Goal: Task Accomplishment & Management: Manage account settings

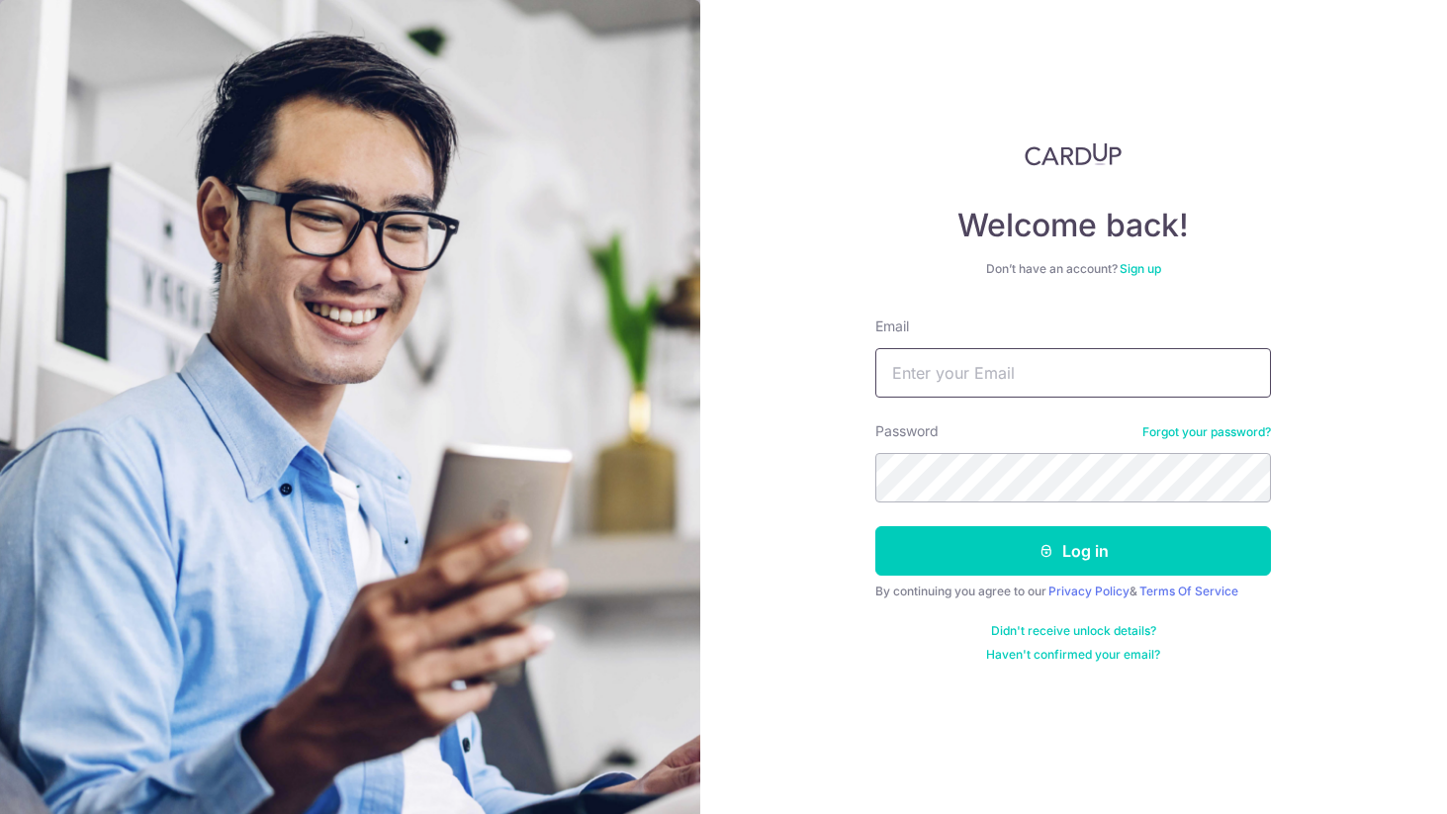
click at [947, 371] on input "Email" at bounding box center [1073, 372] width 396 height 49
click at [919, 384] on input "Email" at bounding box center [1073, 372] width 396 height 49
click at [942, 356] on input "Email" at bounding box center [1073, 372] width 396 height 49
click at [1202, 305] on div "Welcome back! Don’t have an account? Sign up Email Password Forgot your passwor…" at bounding box center [1073, 402] width 396 height 520
click at [1147, 397] on input "Email" at bounding box center [1073, 372] width 396 height 49
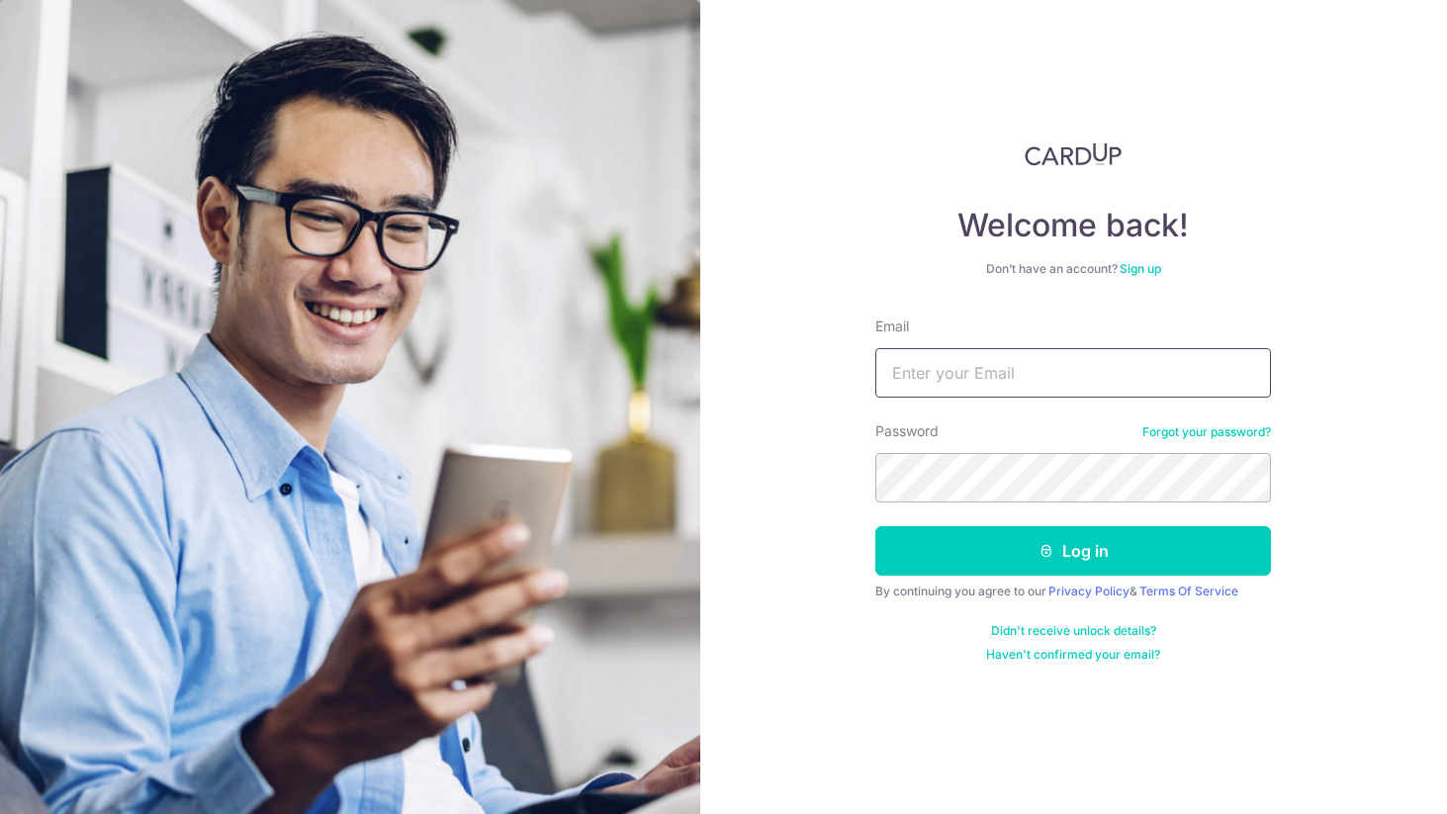
click at [986, 366] on input "Email" at bounding box center [1073, 372] width 396 height 49
type input "f"
type input "[EMAIL_ADDRESS][DOMAIN_NAME]"
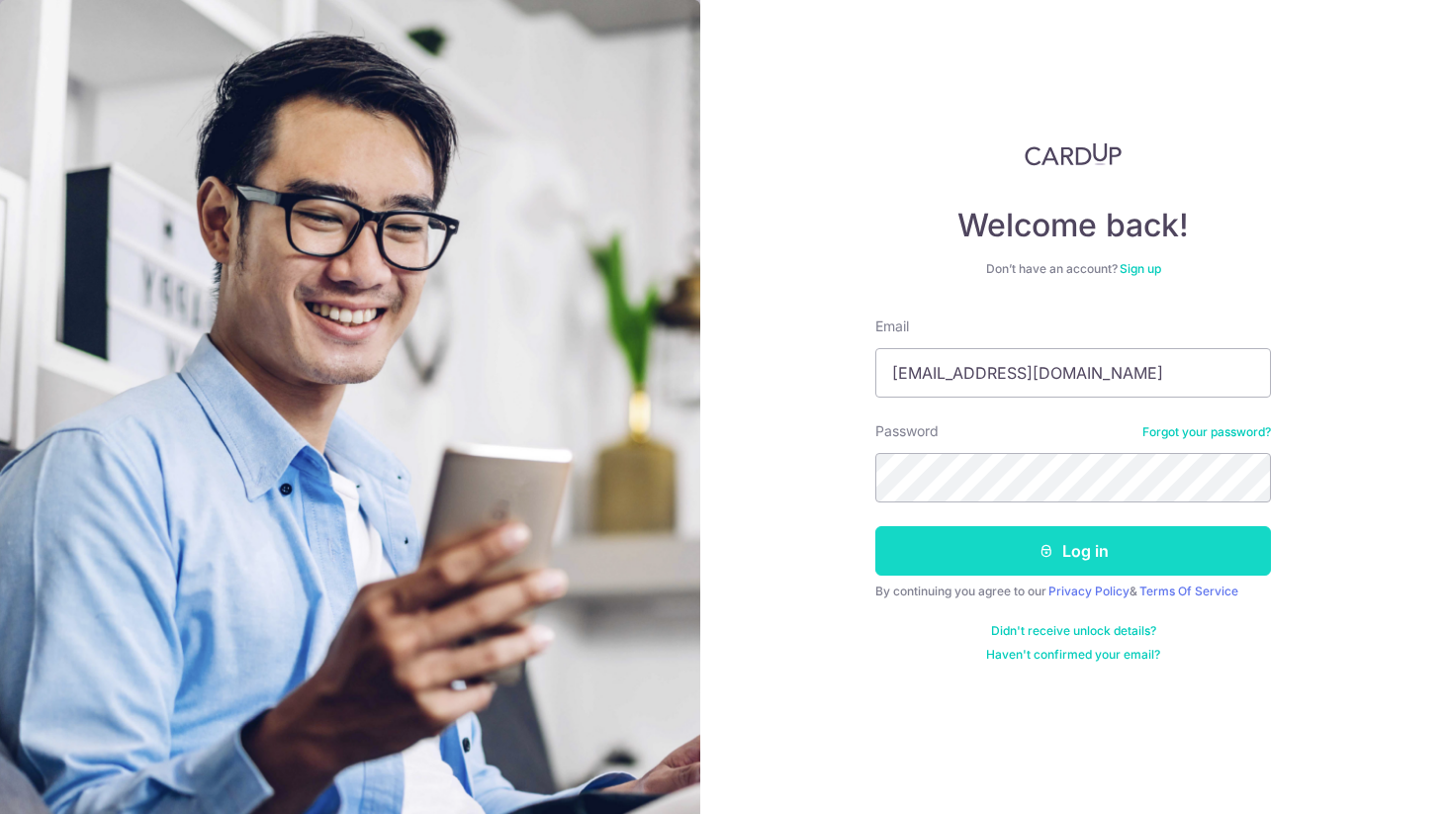
click at [1101, 553] on button "Log in" at bounding box center [1073, 550] width 396 height 49
click at [1112, 550] on button "Log in" at bounding box center [1073, 550] width 396 height 49
click at [1045, 547] on icon "submit" at bounding box center [1047, 551] width 16 height 16
click at [1112, 547] on button "Log in" at bounding box center [1073, 550] width 396 height 49
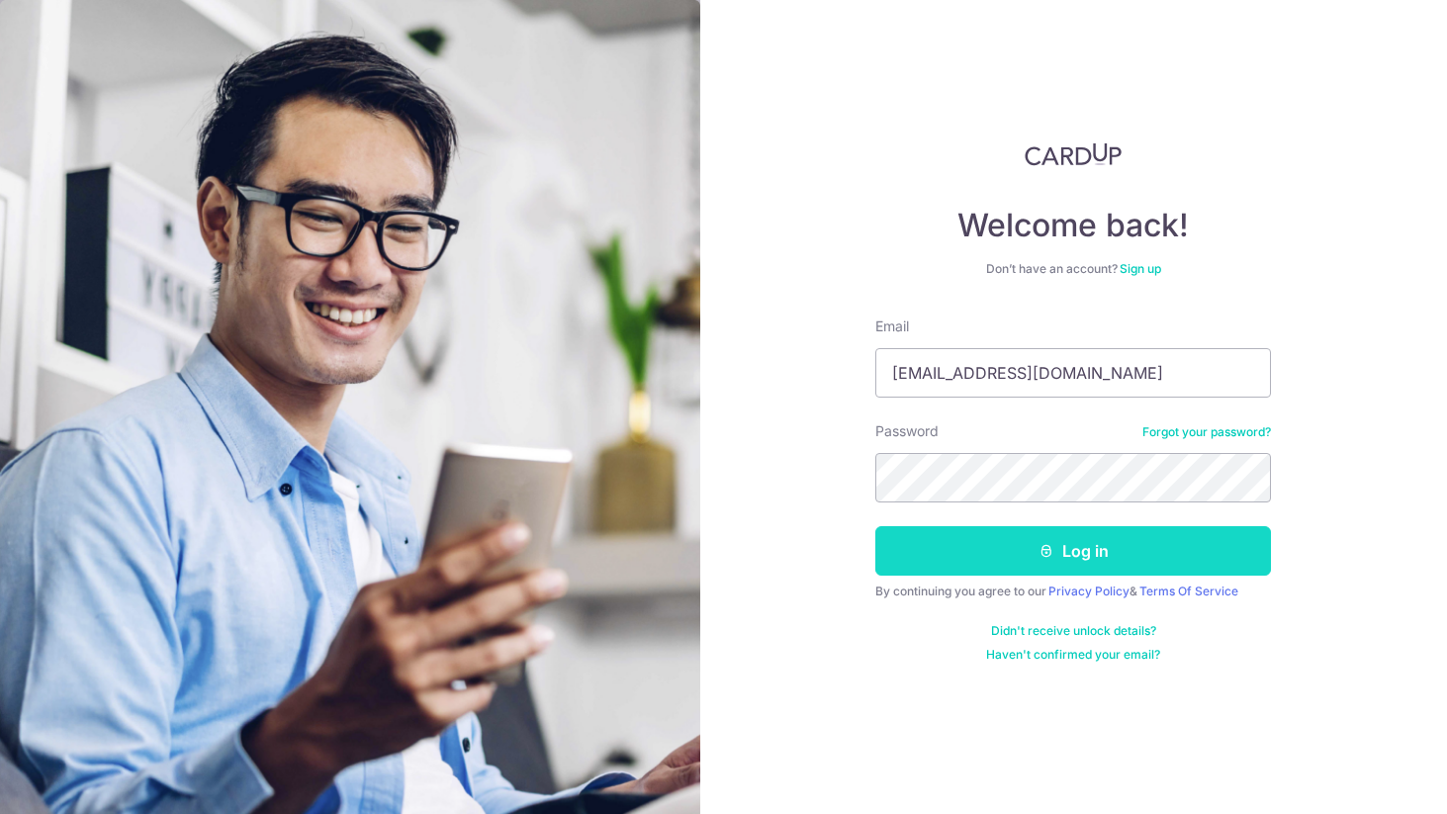
click at [1112, 547] on button "Log in" at bounding box center [1073, 550] width 396 height 49
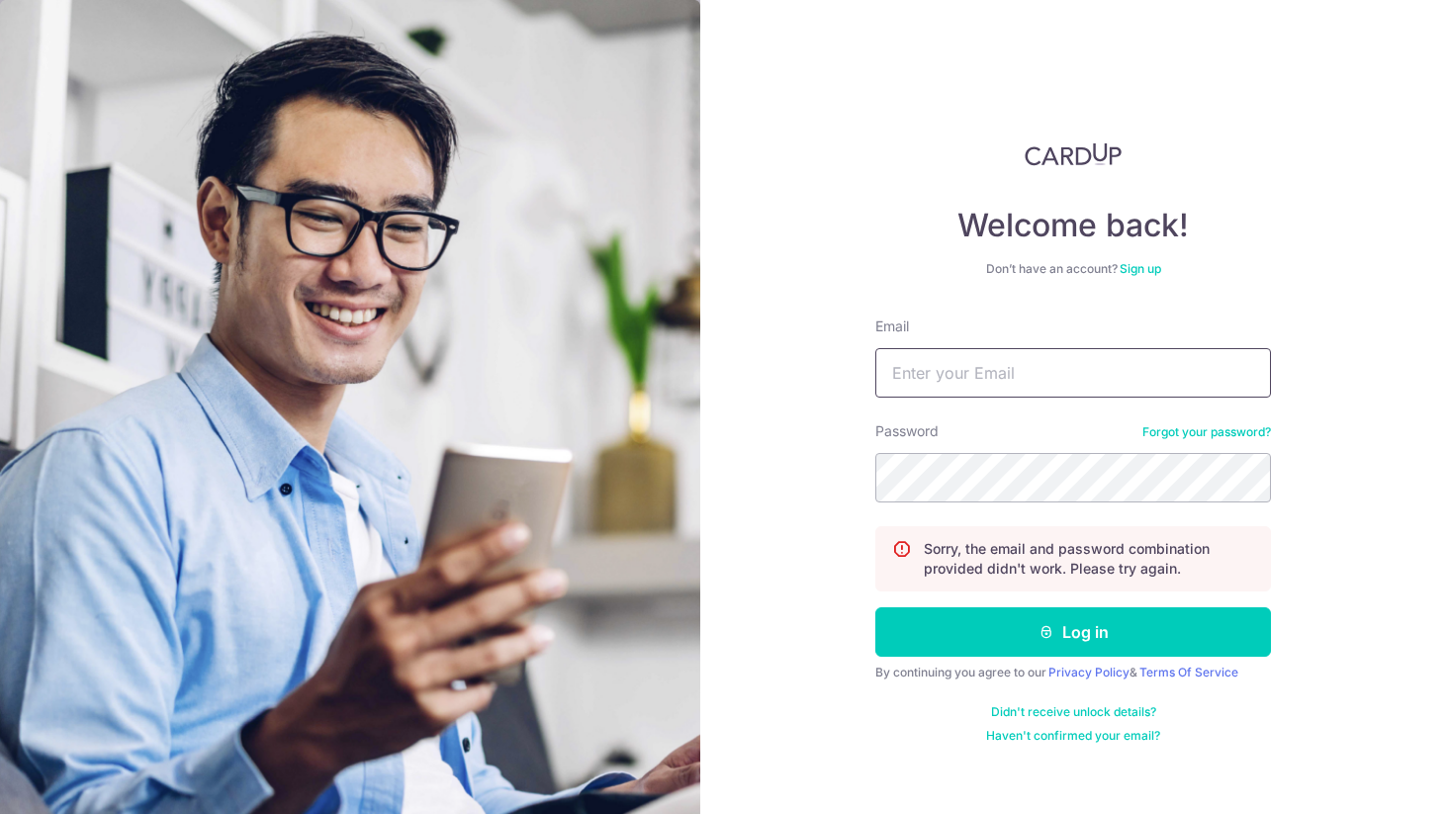
click at [962, 377] on input "Email" at bounding box center [1073, 372] width 396 height 49
type input "[EMAIL_ADDRESS][DOMAIN_NAME]"
click at [875, 607] on button "Log in" at bounding box center [1073, 631] width 396 height 49
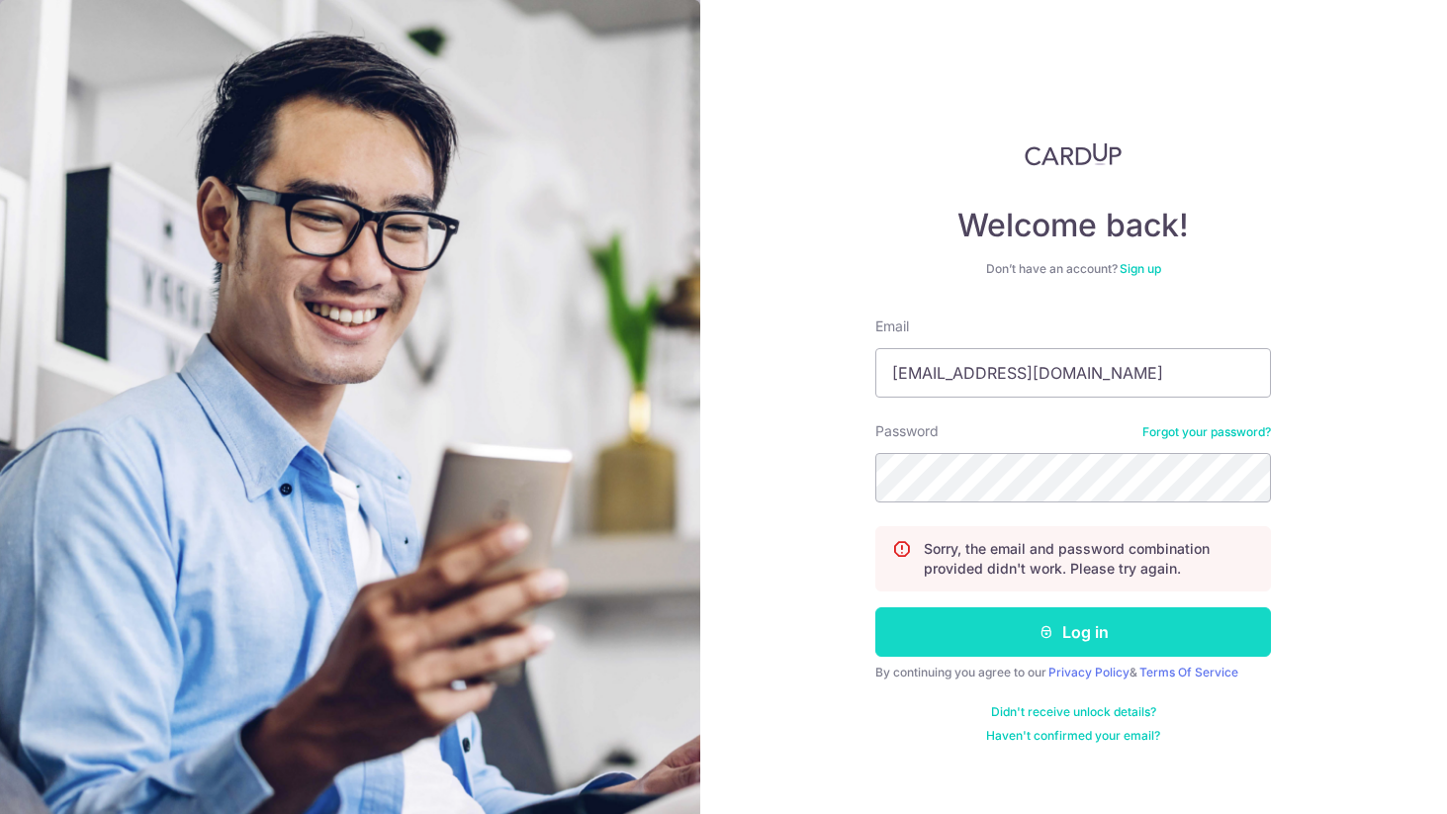
click at [1121, 629] on button "Log in" at bounding box center [1073, 631] width 396 height 49
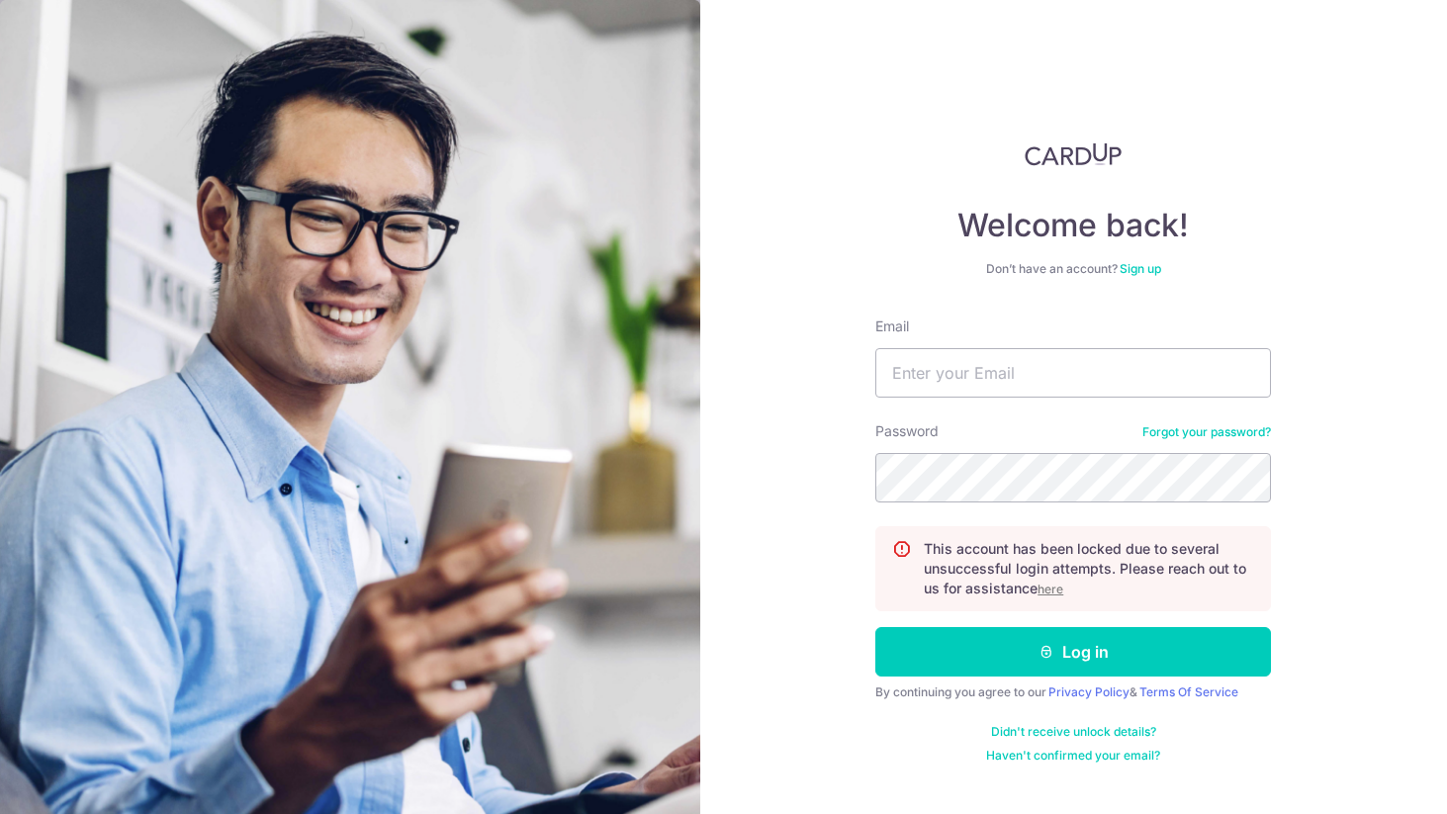
click at [1058, 587] on u "here" at bounding box center [1051, 589] width 26 height 15
click at [1057, 587] on u "here" at bounding box center [1051, 589] width 26 height 15
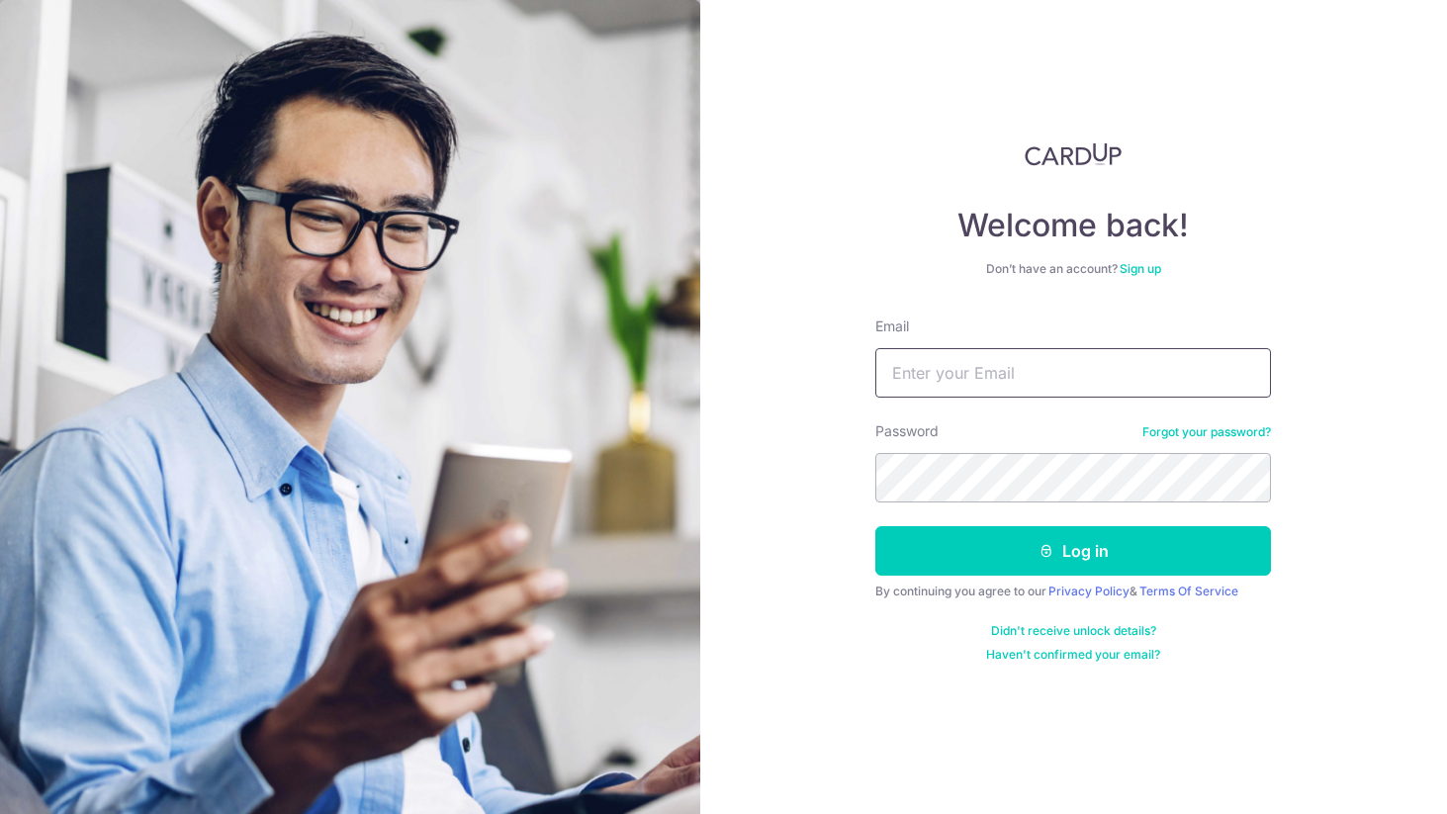
drag, startPoint x: 126, startPoint y: 14, endPoint x: 951, endPoint y: 352, distance: 891.6
click at [981, 312] on div "Welcome back! Don’t have an account? Sign up Email Password Forgot your passwor…" at bounding box center [1073, 402] width 396 height 520
click at [951, 352] on input "Email" at bounding box center [1073, 372] width 396 height 49
click at [931, 370] on input "Email" at bounding box center [1073, 372] width 396 height 49
type input "d"
